Goal: Task Accomplishment & Management: Use online tool/utility

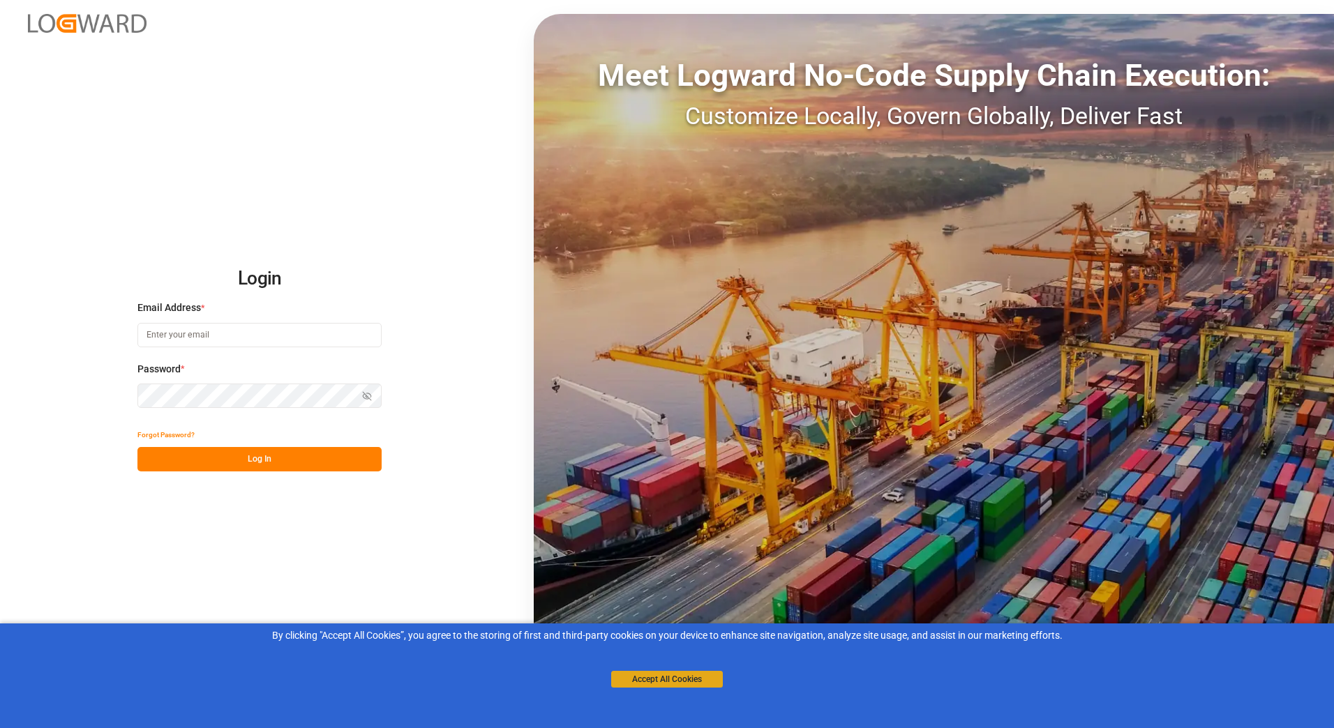
type input "[PERSON_NAME][EMAIL_ADDRESS][PERSON_NAME][DOMAIN_NAME]"
click at [656, 677] on button "Accept All Cookies" at bounding box center [667, 679] width 112 height 17
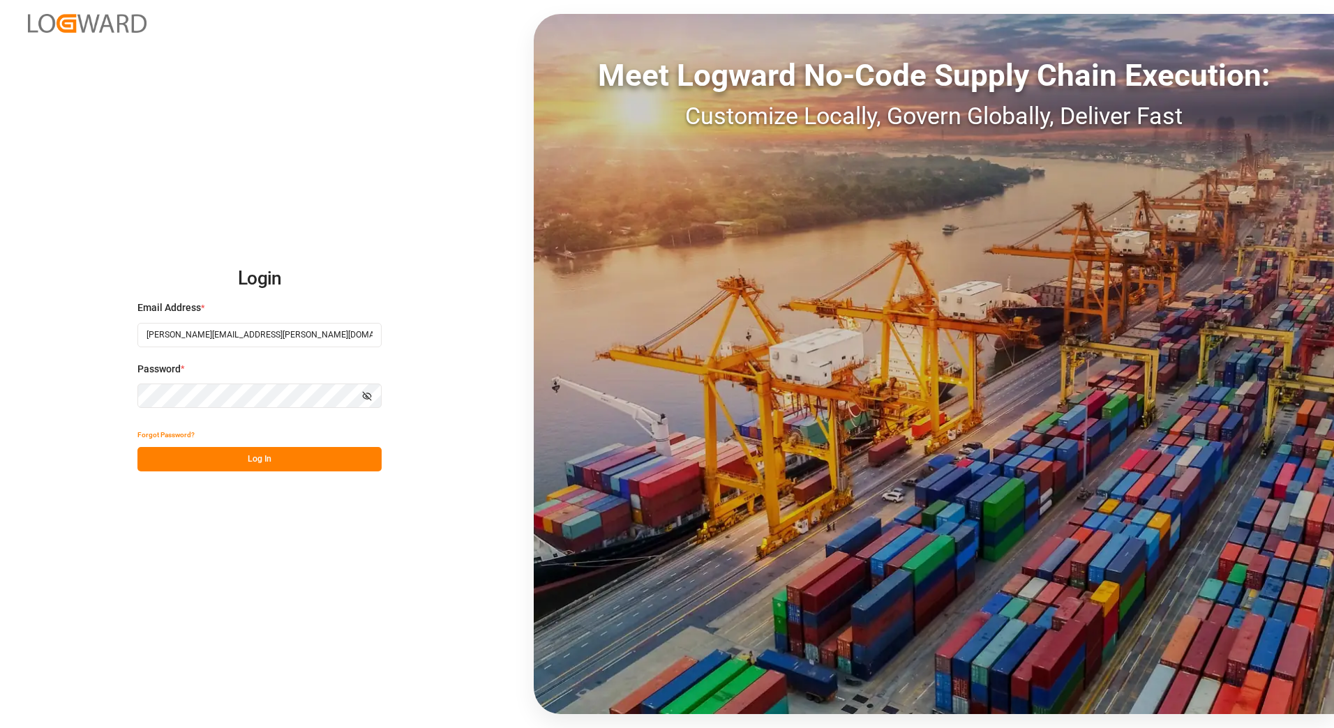
click at [275, 453] on button "Log In" at bounding box center [259, 459] width 244 height 24
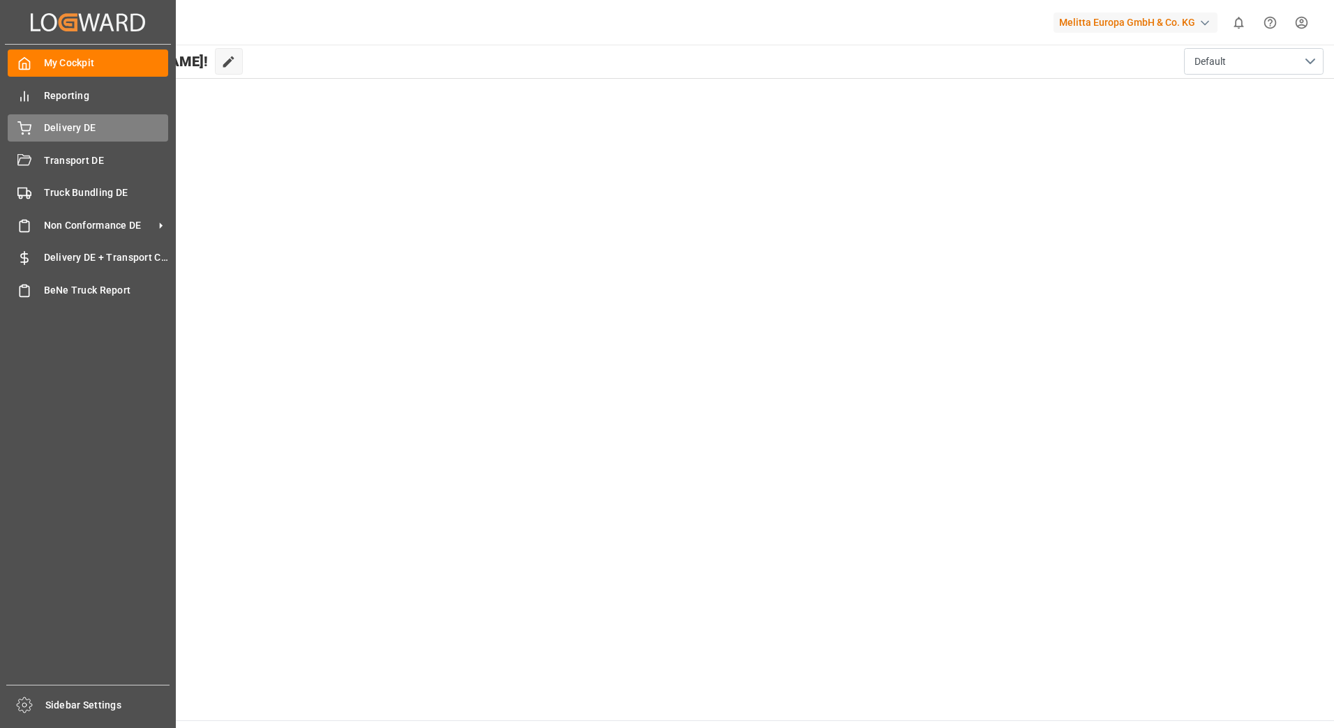
click at [62, 132] on span "Delivery DE" at bounding box center [106, 128] width 125 height 15
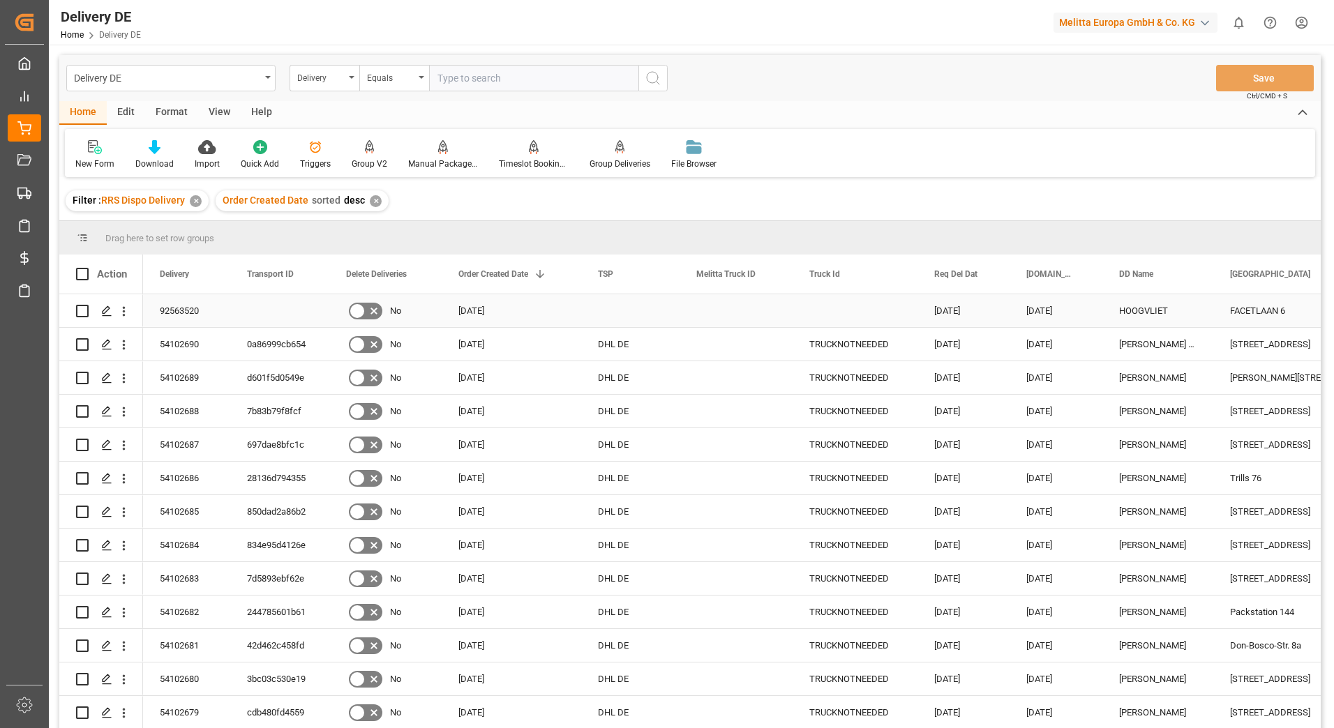
click at [84, 310] on input "Press Space to toggle row selection (unchecked)" at bounding box center [82, 311] width 13 height 13
checkbox input "true"
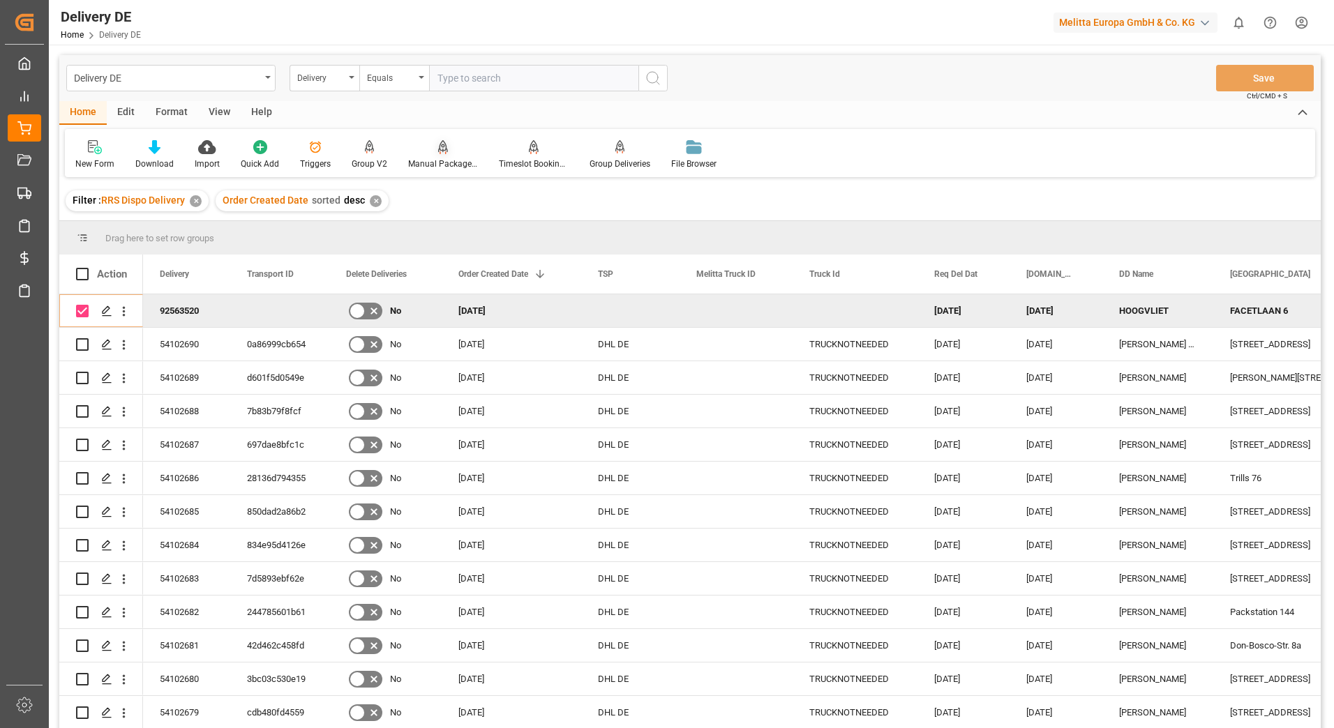
click at [454, 163] on div "Manual Package TypeDetermination" at bounding box center [443, 164] width 70 height 13
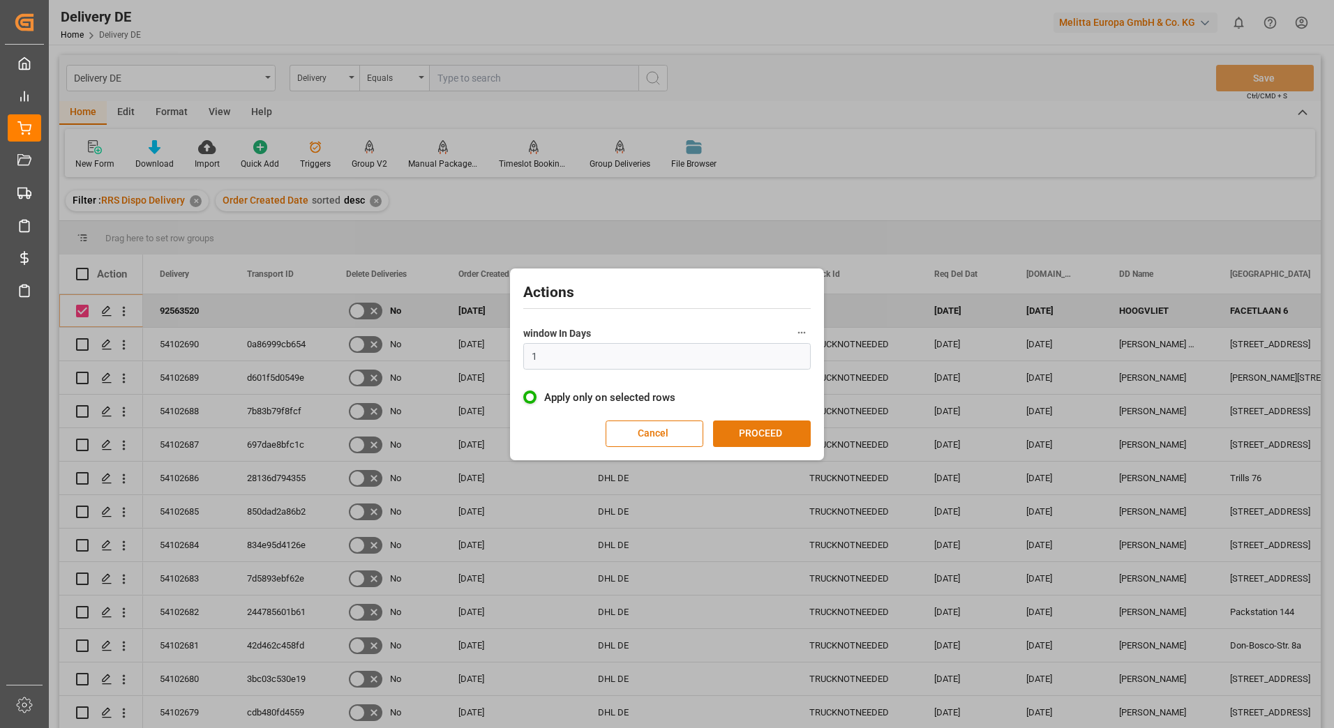
click at [755, 439] on button "PROCEED" at bounding box center [762, 434] width 98 height 27
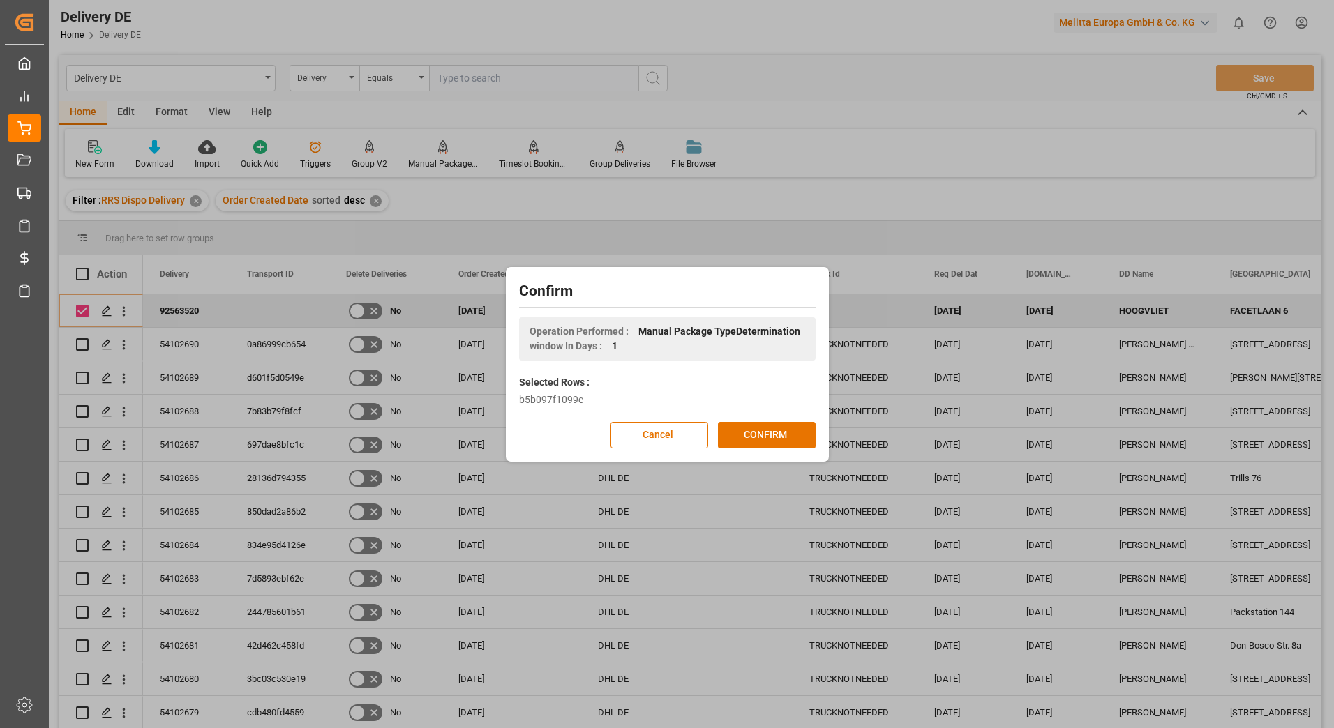
click at [755, 439] on button "CONFIRM" at bounding box center [767, 435] width 98 height 27
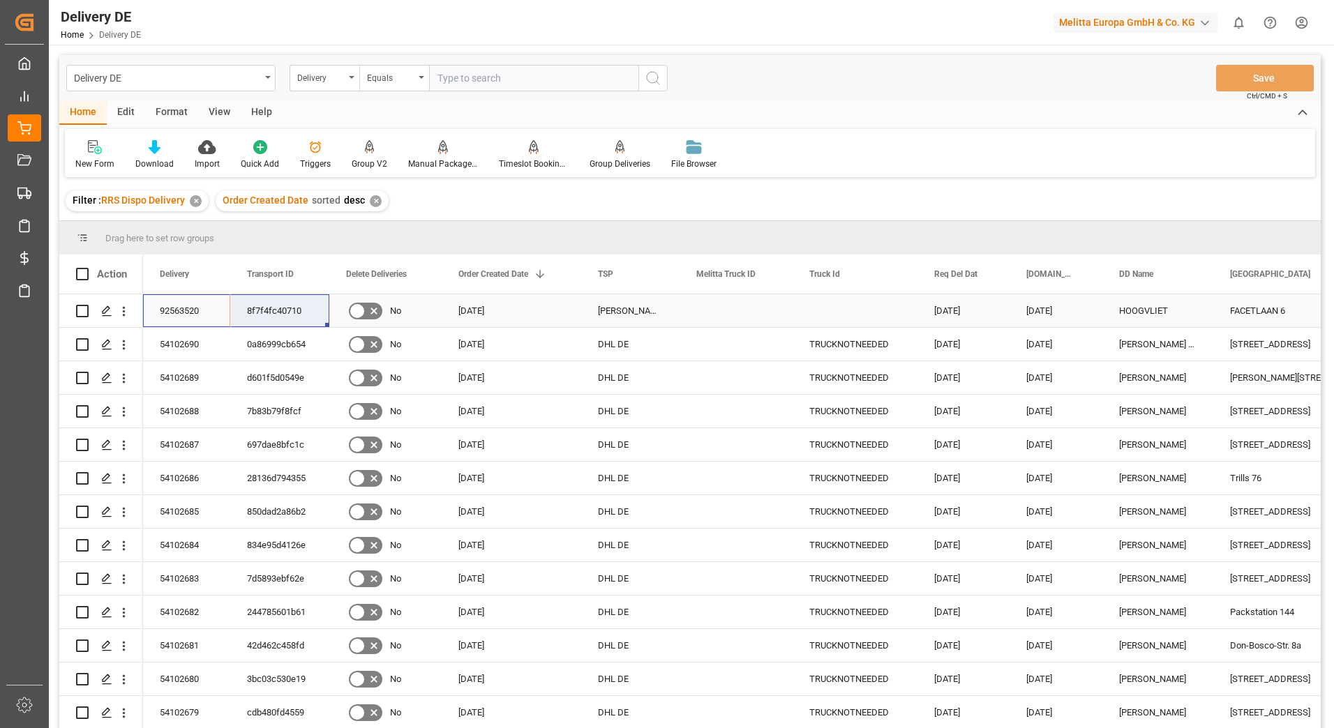
drag, startPoint x: 197, startPoint y: 308, endPoint x: 252, endPoint y: 307, distance: 55.1
click at [1304, 21] on html "Created by potrace 1.15, written by Peter Selinger 2001-2017 Created by potrace…" at bounding box center [667, 364] width 1334 height 728
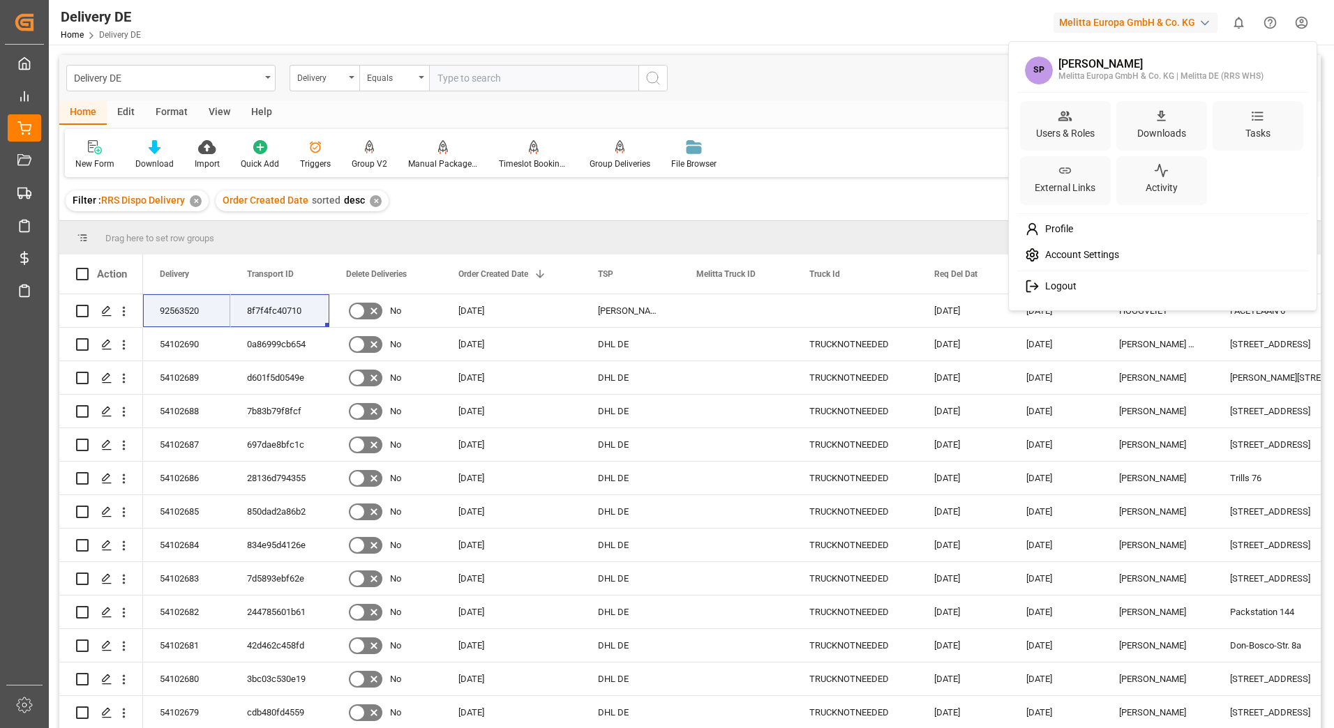
click at [1053, 281] on span "Logout" at bounding box center [1057, 286] width 37 height 13
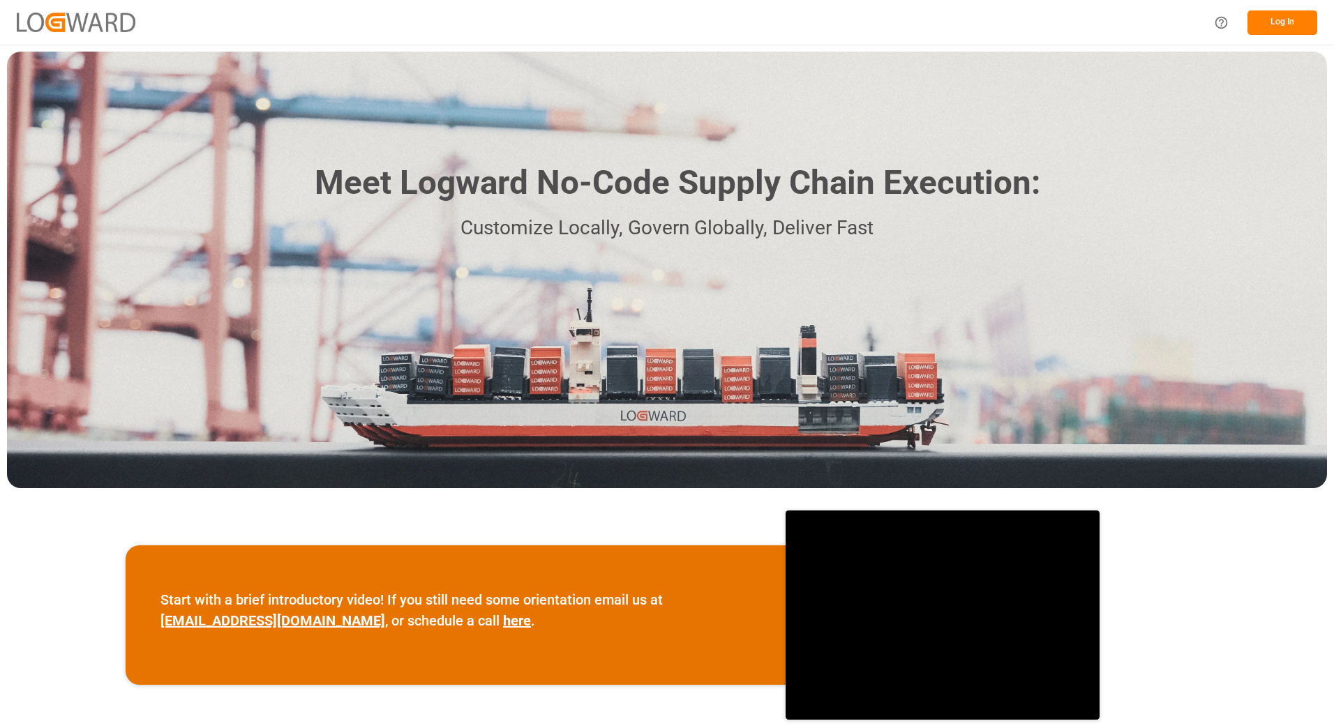
click at [1289, 15] on button "Log In" at bounding box center [1282, 22] width 70 height 24
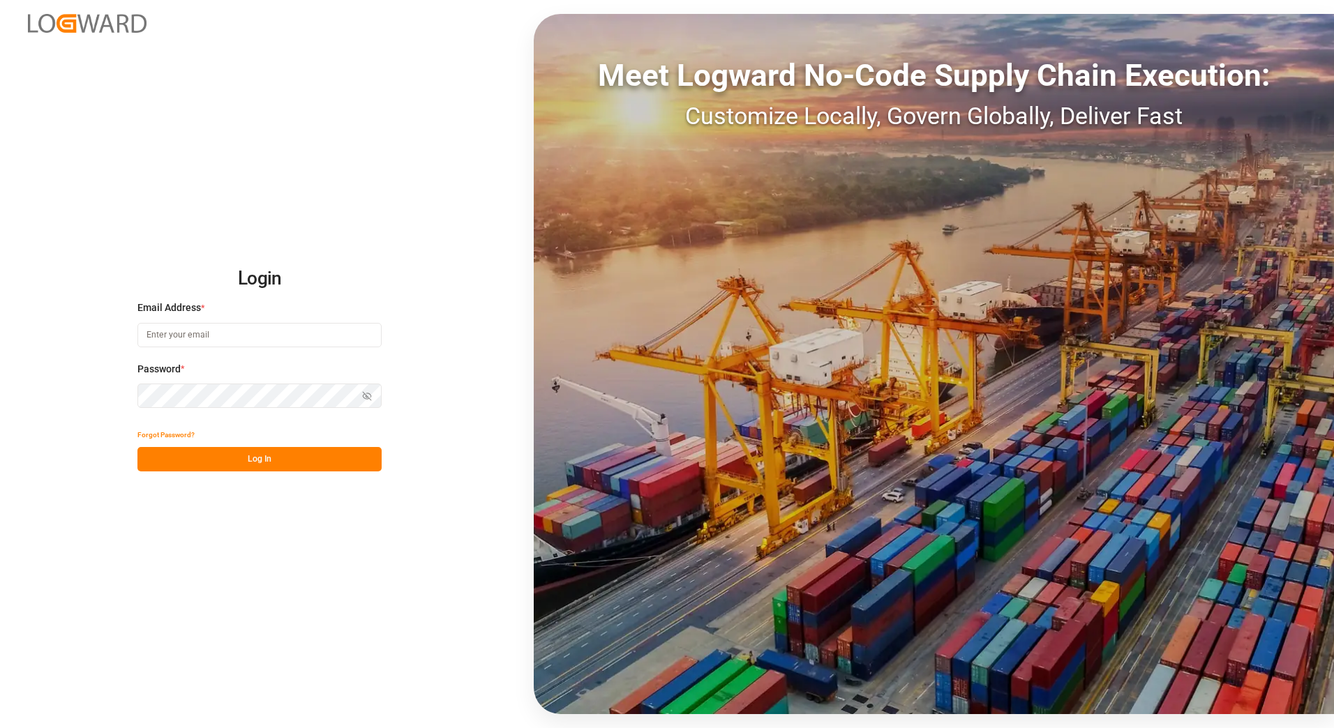
type input "[PERSON_NAME][EMAIL_ADDRESS][PERSON_NAME][DOMAIN_NAME]"
click at [323, 460] on button "Log In" at bounding box center [259, 459] width 244 height 24
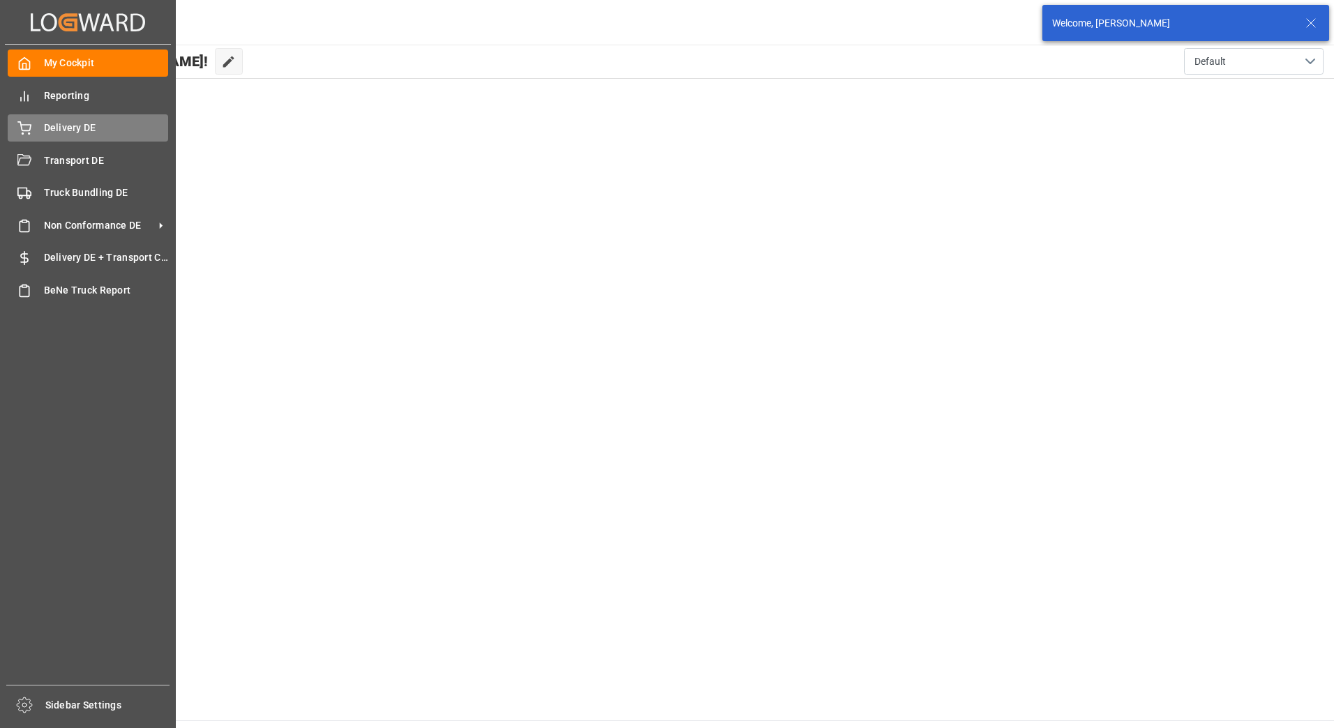
click at [29, 124] on icon at bounding box center [24, 128] width 14 height 14
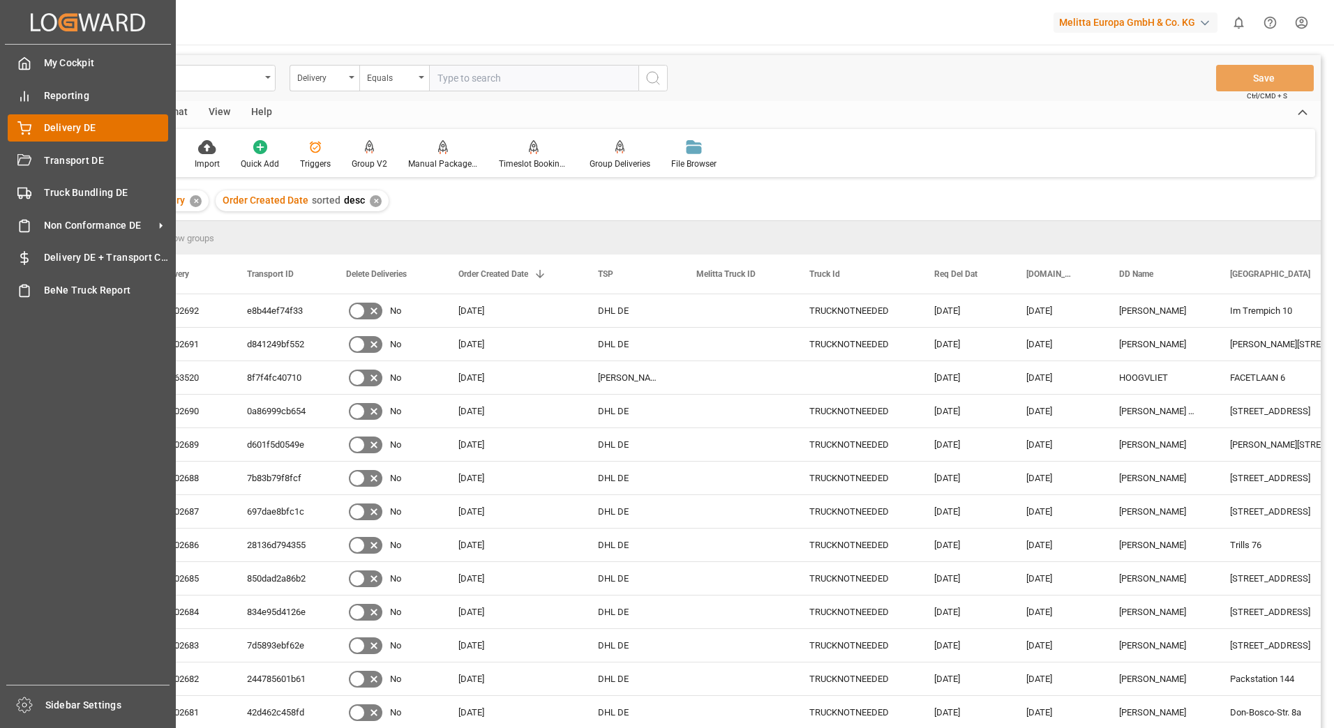
click at [33, 127] on div "Delivery DE Delivery DE" at bounding box center [88, 127] width 160 height 27
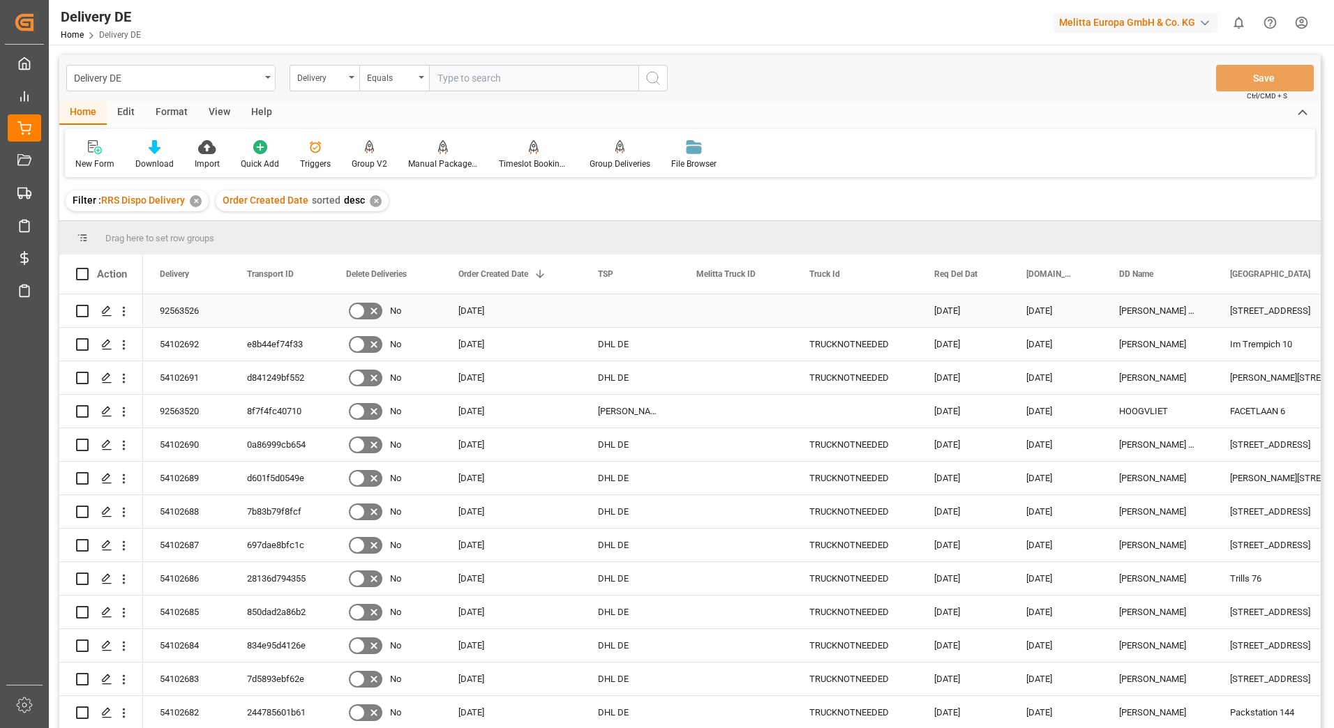
click at [84, 310] on input "Press Space to toggle row selection (unchecked)" at bounding box center [82, 311] width 13 height 13
checkbox input "true"
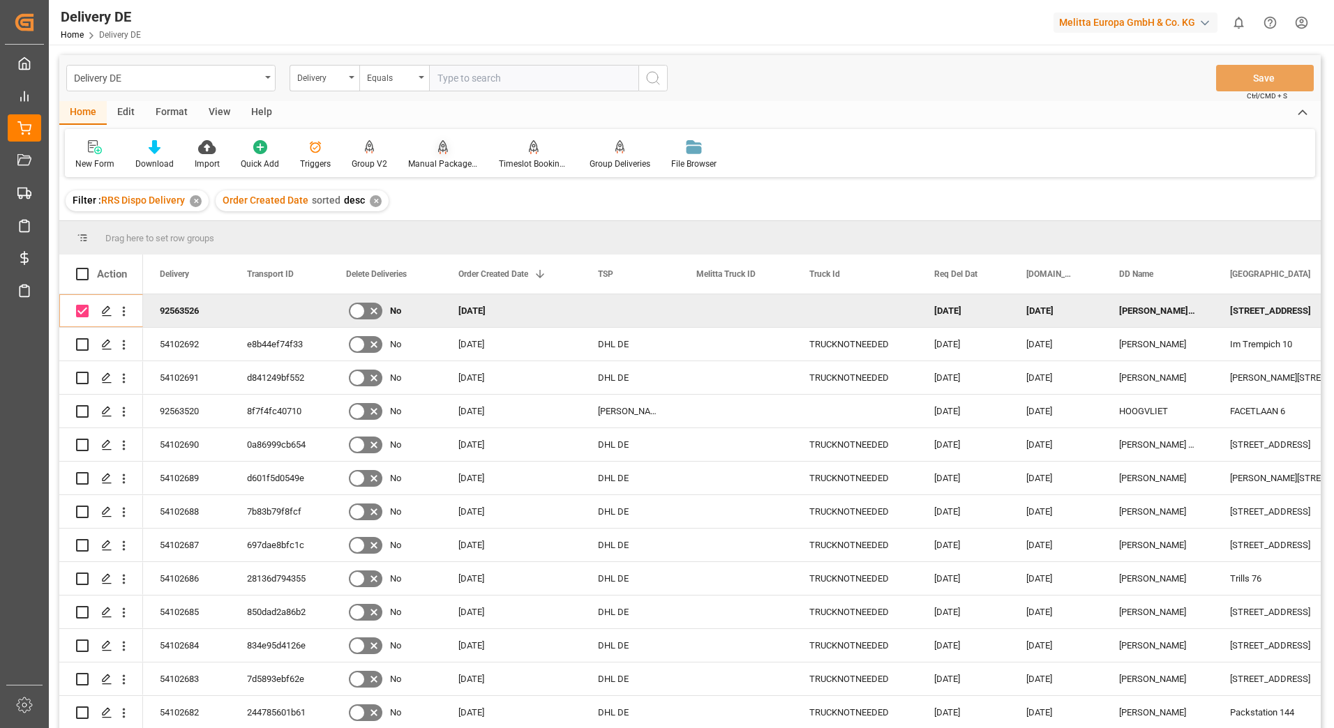
click at [453, 165] on div "Manual Package TypeDetermination" at bounding box center [443, 164] width 70 height 13
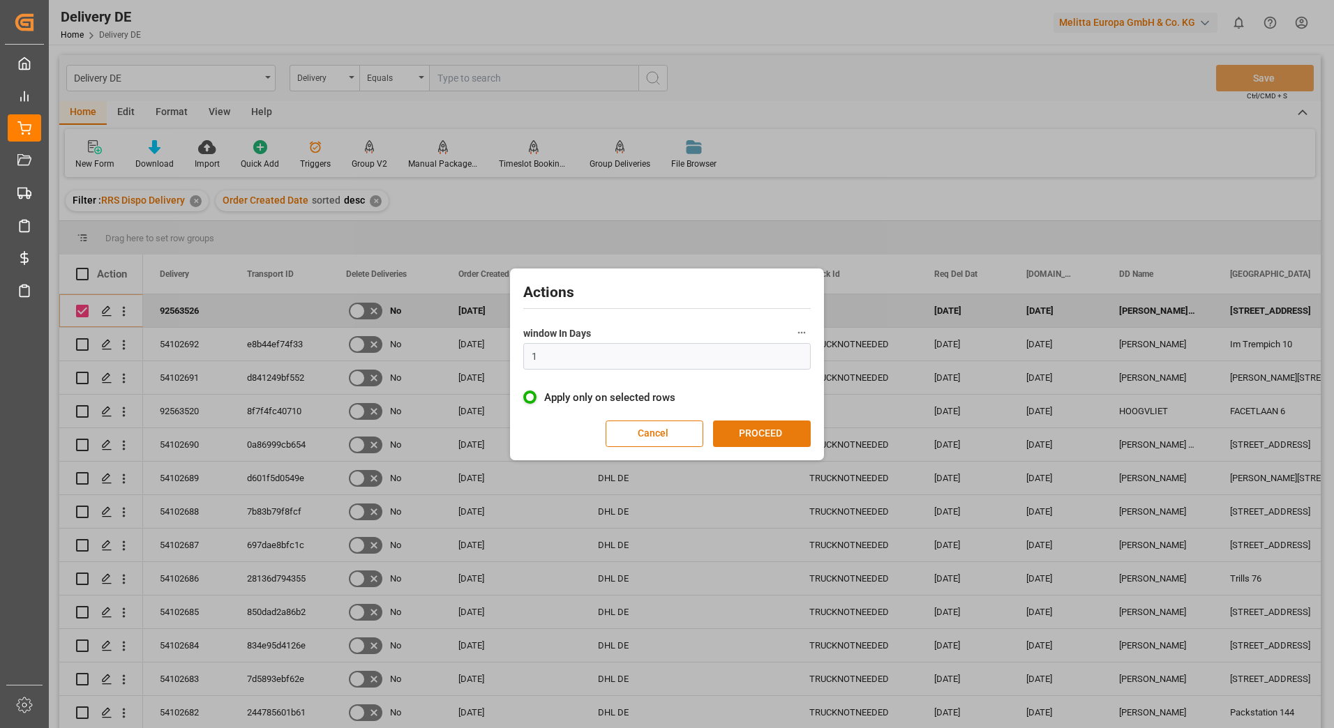
click at [731, 432] on button "PROCEED" at bounding box center [762, 434] width 98 height 27
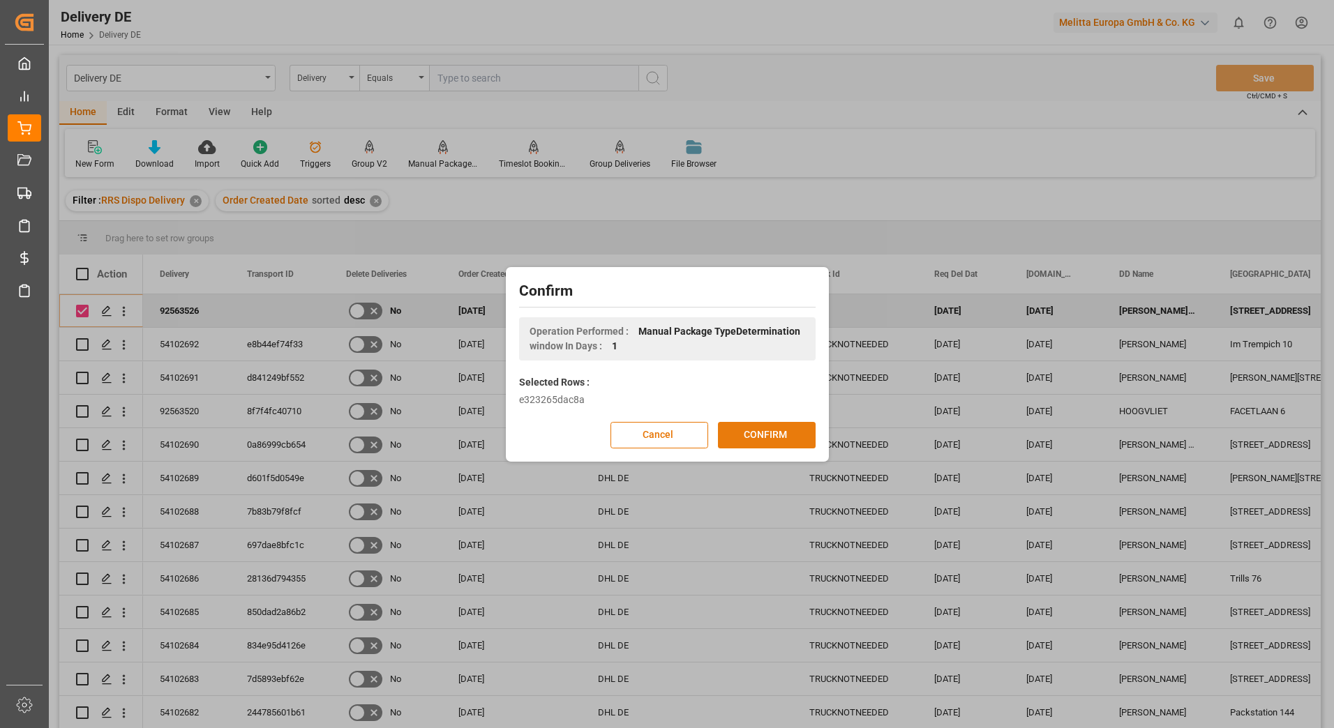
click at [730, 434] on button "CONFIRM" at bounding box center [767, 435] width 98 height 27
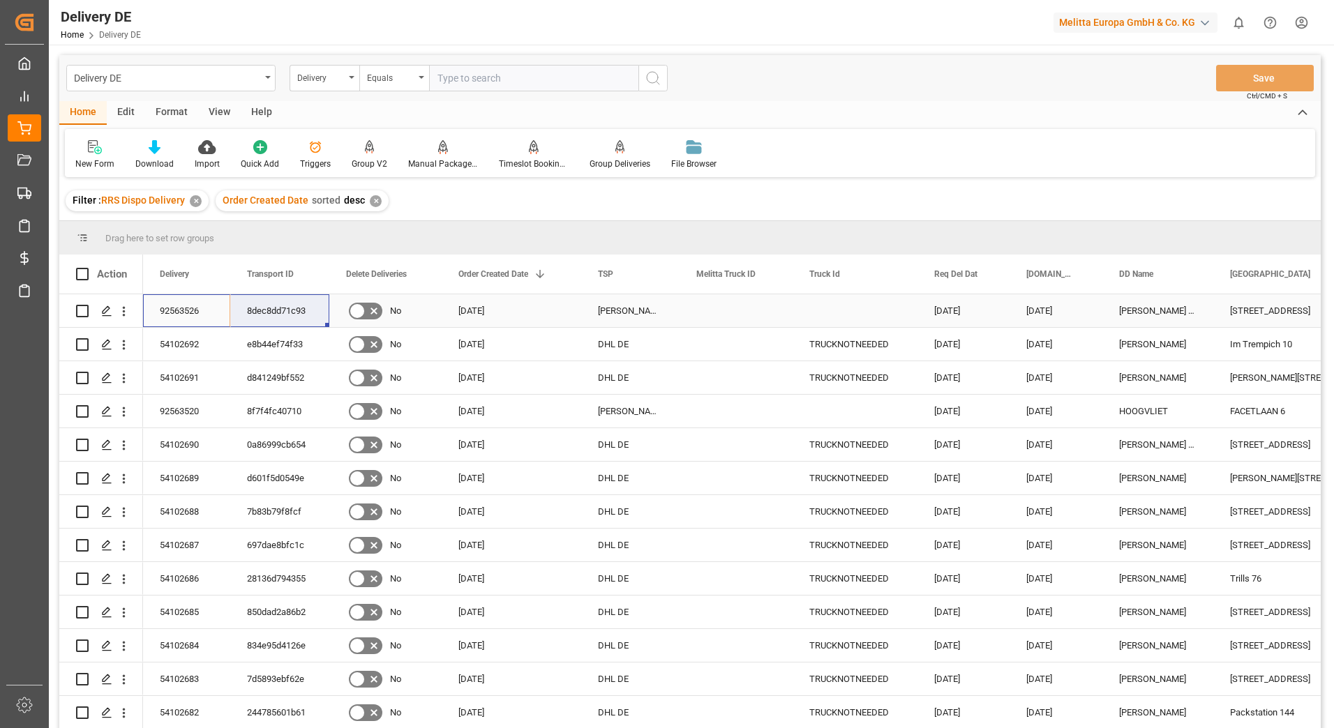
drag, startPoint x: 165, startPoint y: 306, endPoint x: 263, endPoint y: 309, distance: 97.7
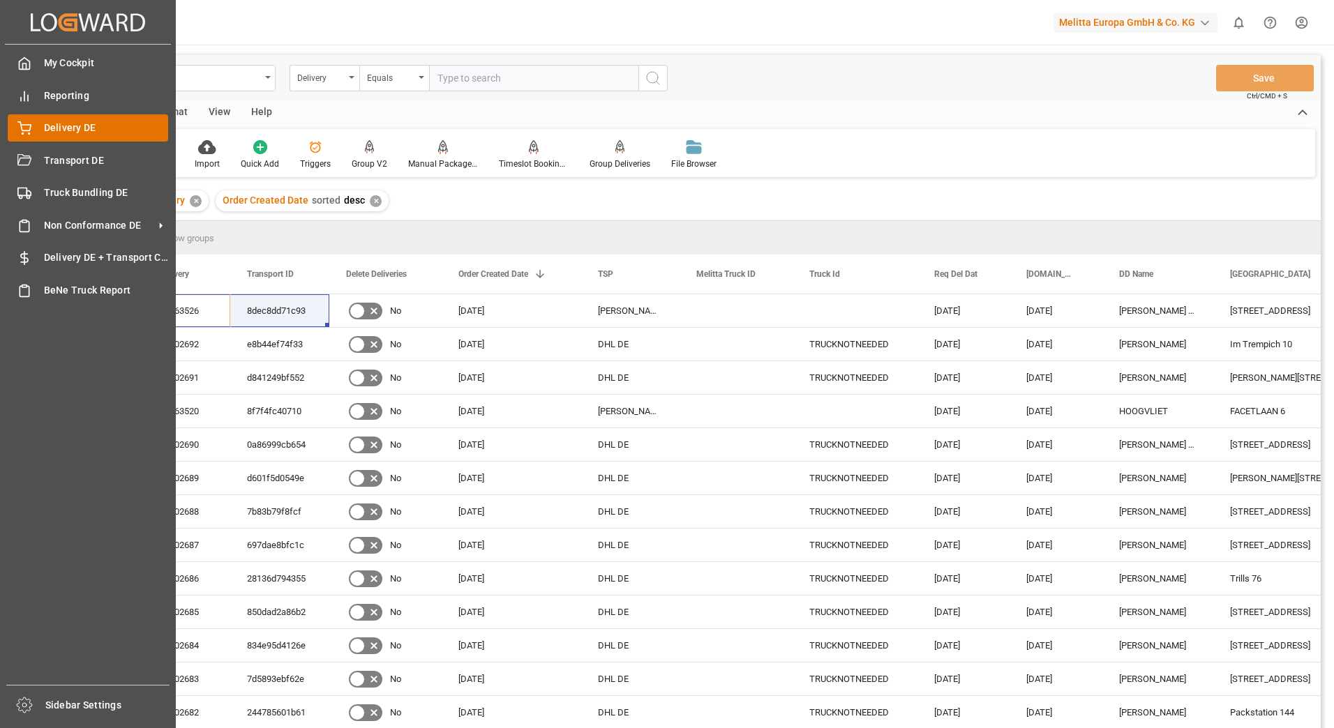
click at [31, 116] on div "Delivery DE Delivery DE" at bounding box center [88, 127] width 160 height 27
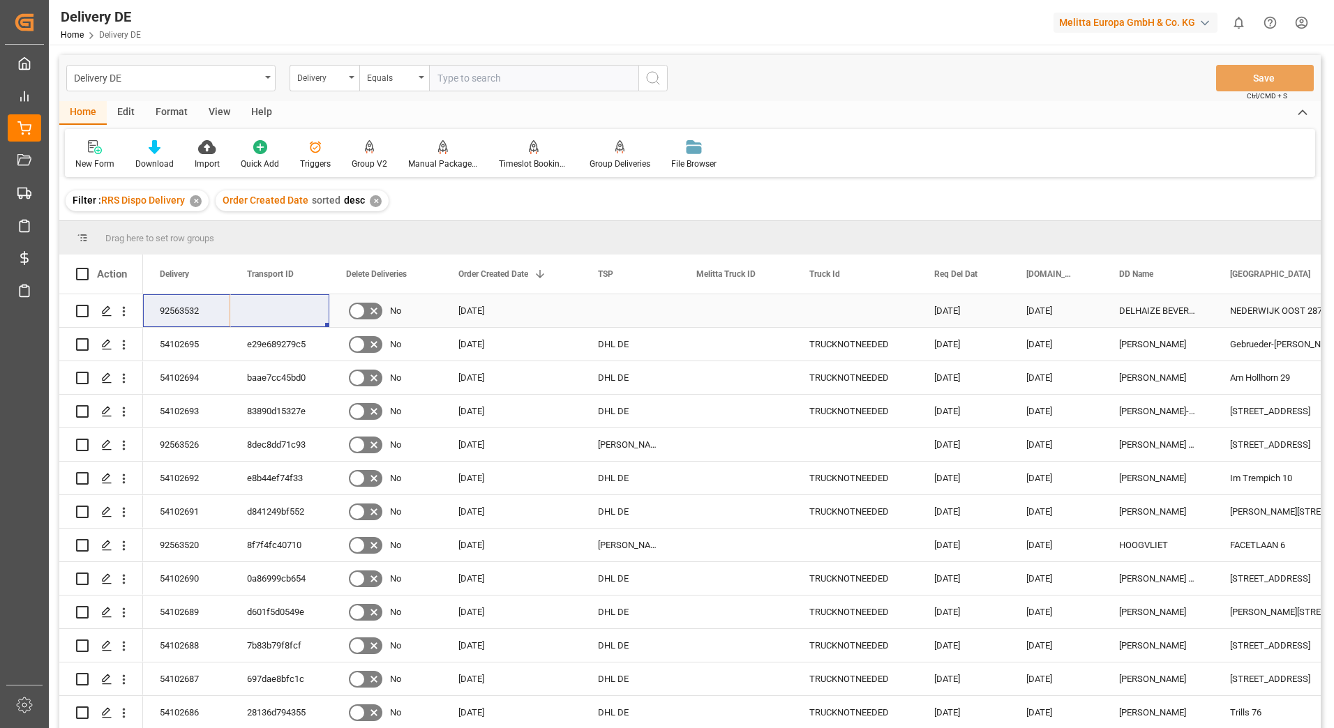
click at [82, 312] on input "Press Space to toggle row selection (unchecked)" at bounding box center [82, 311] width 13 height 13
checkbox input "true"
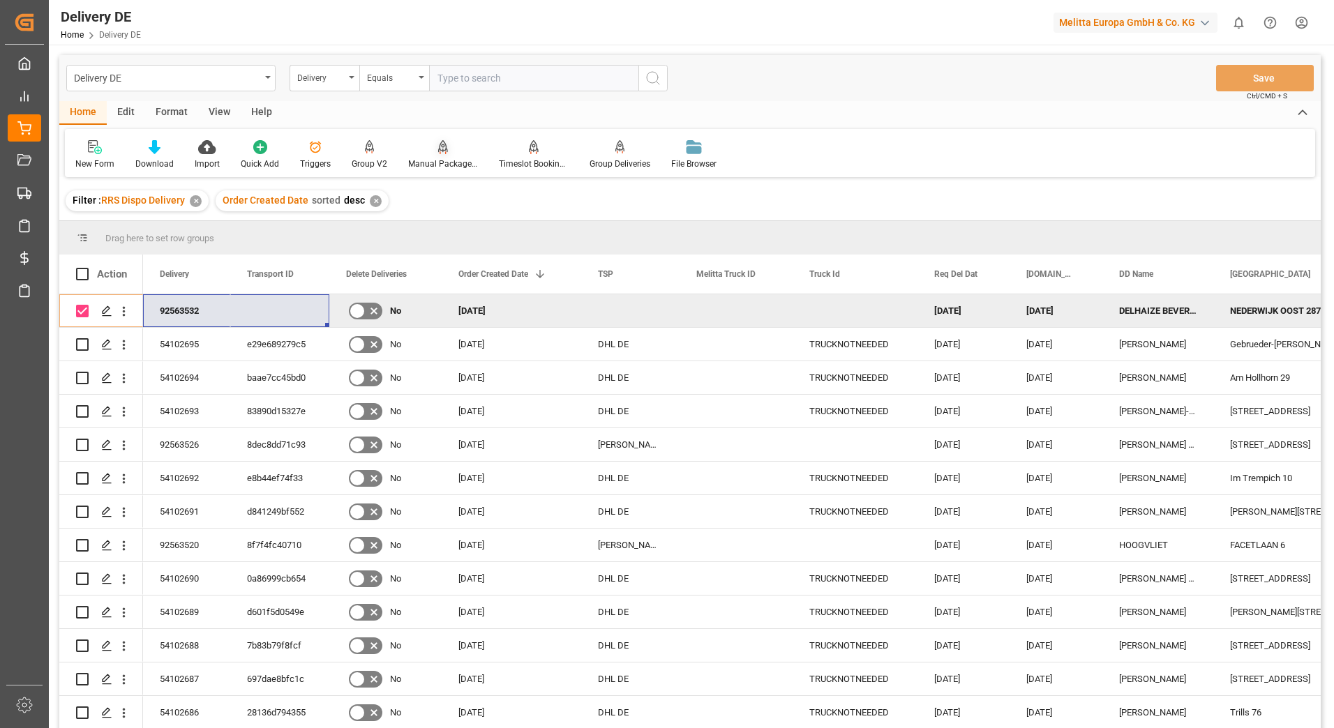
click at [444, 158] on div "Manual Package TypeDetermination" at bounding box center [443, 164] width 70 height 13
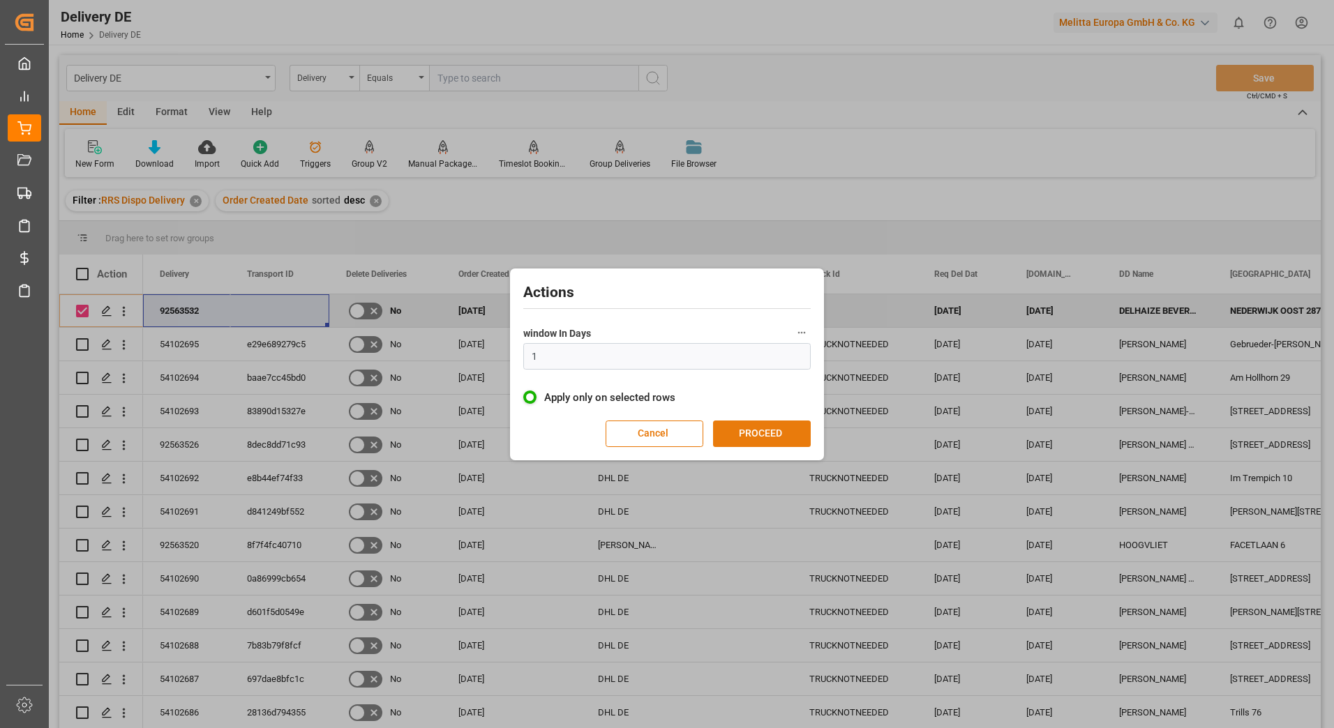
click at [772, 427] on button "PROCEED" at bounding box center [762, 434] width 98 height 27
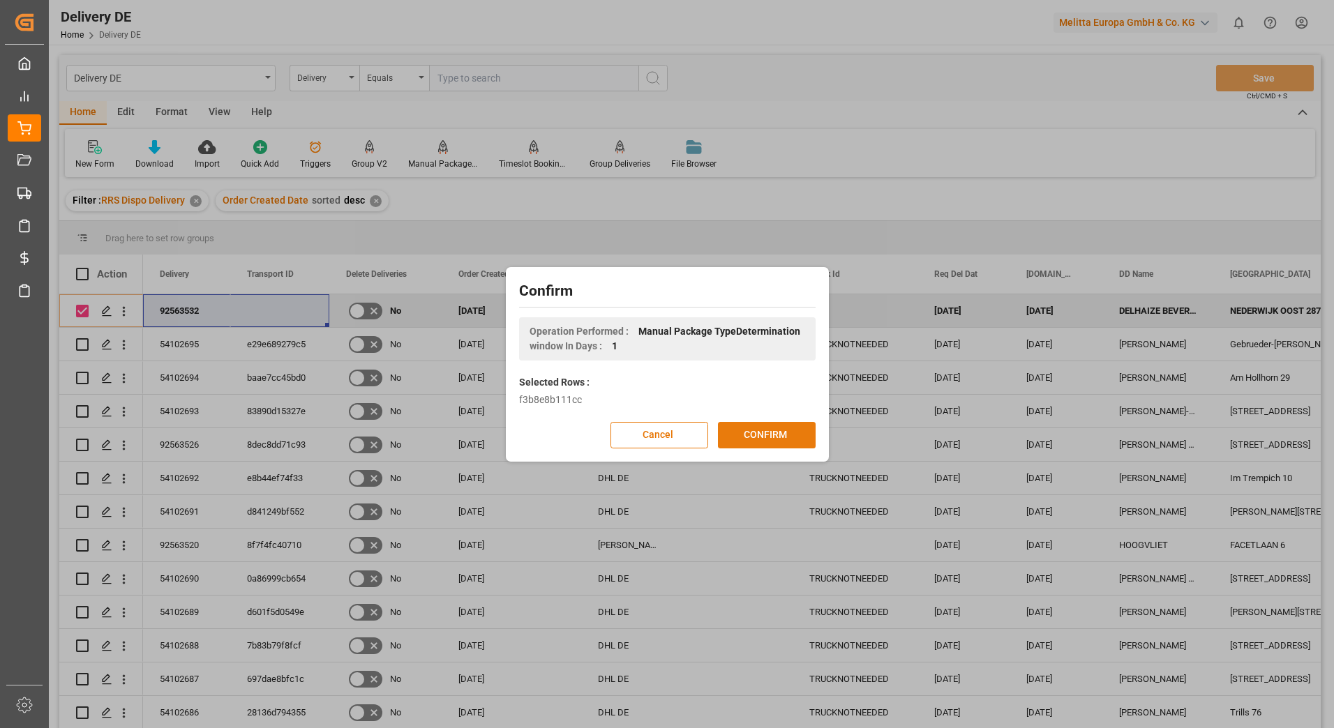
click at [767, 433] on button "CONFIRM" at bounding box center [767, 435] width 98 height 27
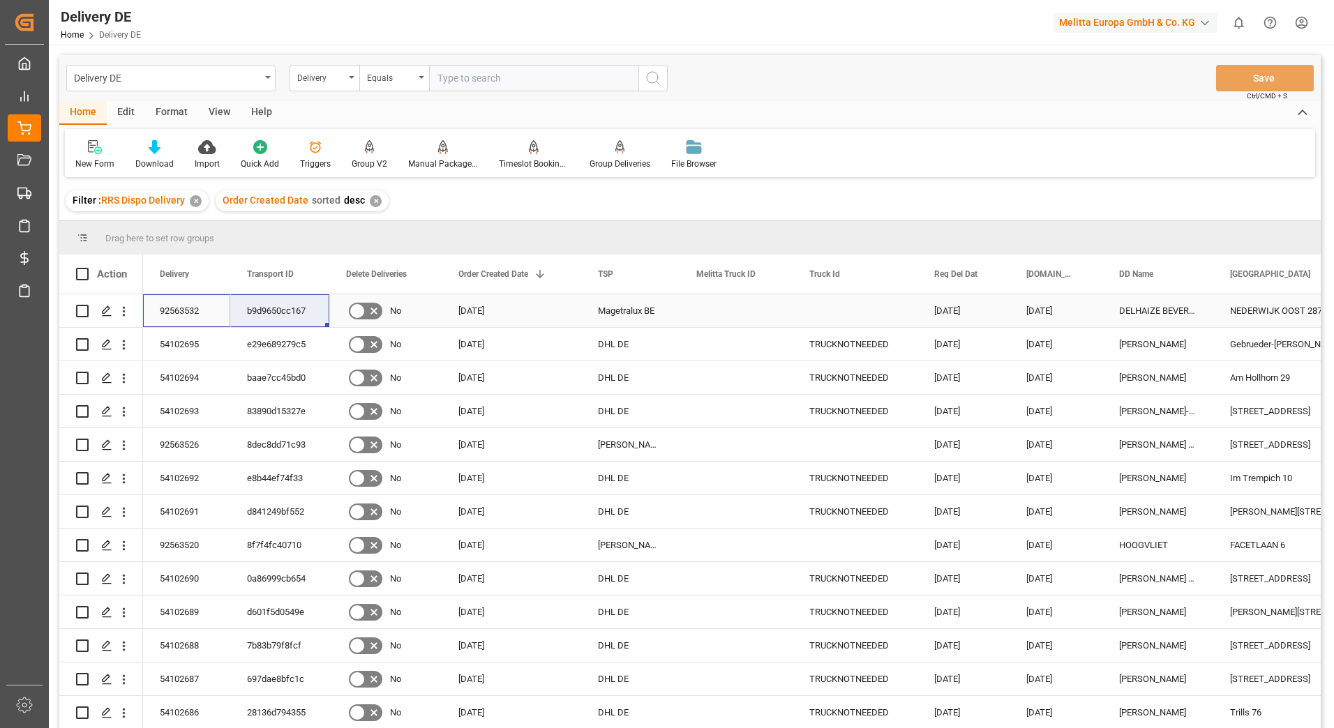
drag, startPoint x: 174, startPoint y: 306, endPoint x: 287, endPoint y: 310, distance: 113.1
